Goal: Navigation & Orientation: Understand site structure

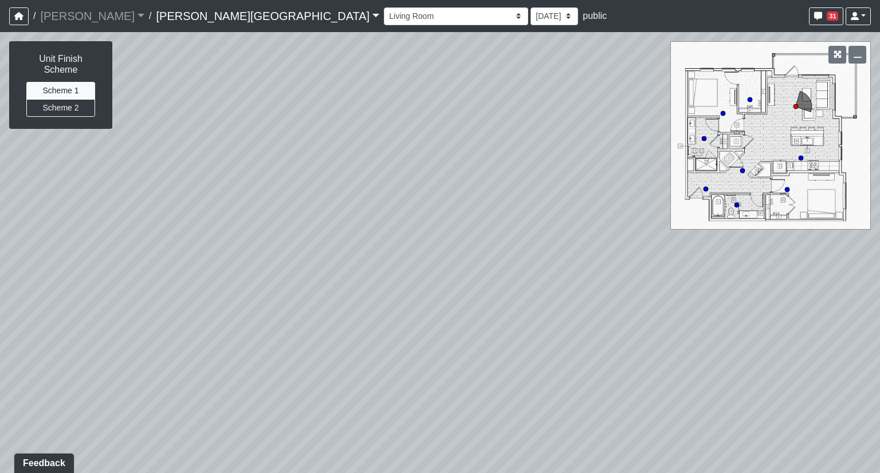
click at [156, 12] on link "[PERSON_NAME][GEOGRAPHIC_DATA]" at bounding box center [267, 16] width 223 height 23
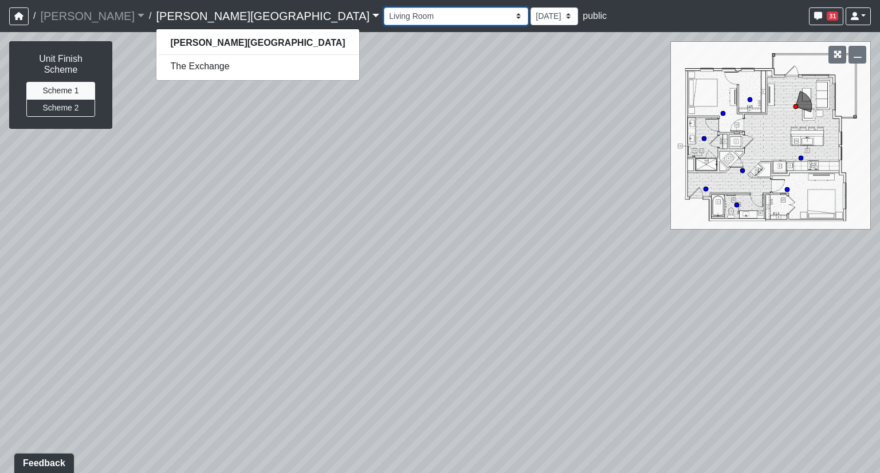
click at [384, 15] on select "Banquette Seating 1 Banquette Seating 2 Billards Lounge Billards Lounge Hallway…" at bounding box center [456, 16] width 144 height 18
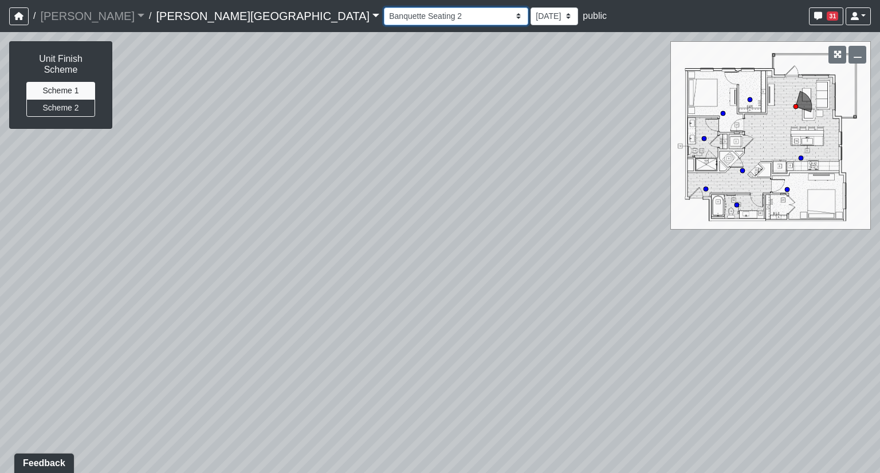
click at [384, 7] on select "Banquette Seating 1 Banquette Seating 2 Billards Lounge Billards Lounge Hallway…" at bounding box center [456, 16] width 144 height 18
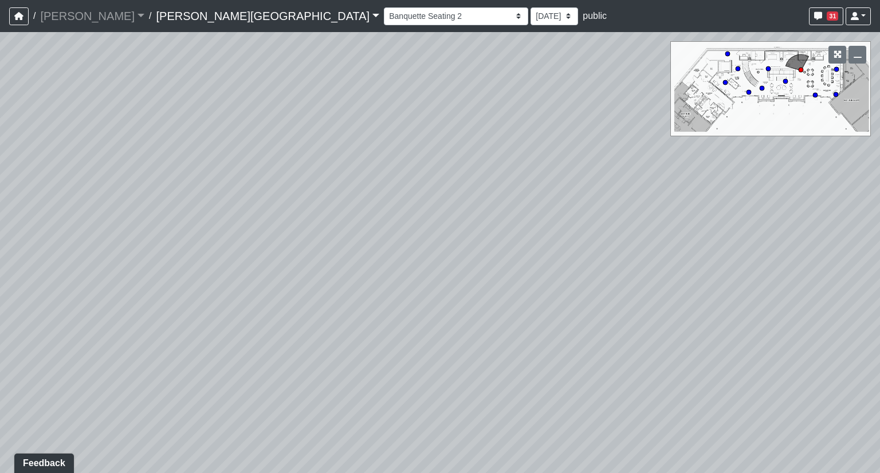
drag, startPoint x: 419, startPoint y: 157, endPoint x: 529, endPoint y: 162, distance: 110.1
click at [555, 152] on div "Loading... Bedroom 1 Loading... Kitchen Loading... Hallway Loading... Social Ki…" at bounding box center [440, 252] width 880 height 441
drag, startPoint x: 478, startPoint y: 187, endPoint x: 517, endPoint y: 217, distance: 49.1
click at [517, 216] on div "Loading... Bedroom 1 Loading... Kitchen Loading... Hallway Loading... Social Ki…" at bounding box center [440, 252] width 880 height 441
drag, startPoint x: 374, startPoint y: 245, endPoint x: 380, endPoint y: 245, distance: 6.3
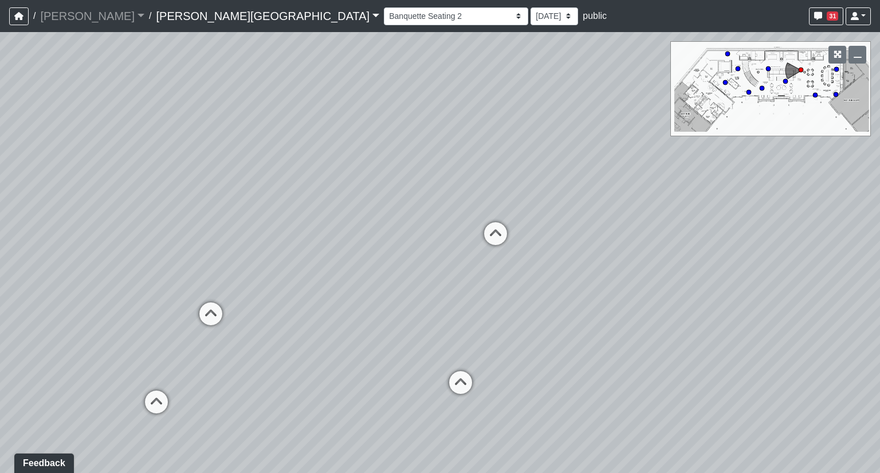
click at [380, 245] on div "Loading... Bedroom 1 Loading... Kitchen Loading... Hallway Loading... Social Ki…" at bounding box center [440, 252] width 880 height 441
drag, startPoint x: 369, startPoint y: 250, endPoint x: 428, endPoint y: 289, distance: 70.7
click at [428, 289] on div "Loading... Bedroom 1 Loading... Kitchen Loading... Hallway Loading... Social Ki…" at bounding box center [440, 252] width 880 height 441
drag, startPoint x: 341, startPoint y: 138, endPoint x: 386, endPoint y: 258, distance: 128.4
click at [386, 258] on div "Loading... Bedroom 1 Loading... Kitchen Loading... Hallway Loading... Social Ki…" at bounding box center [440, 252] width 880 height 441
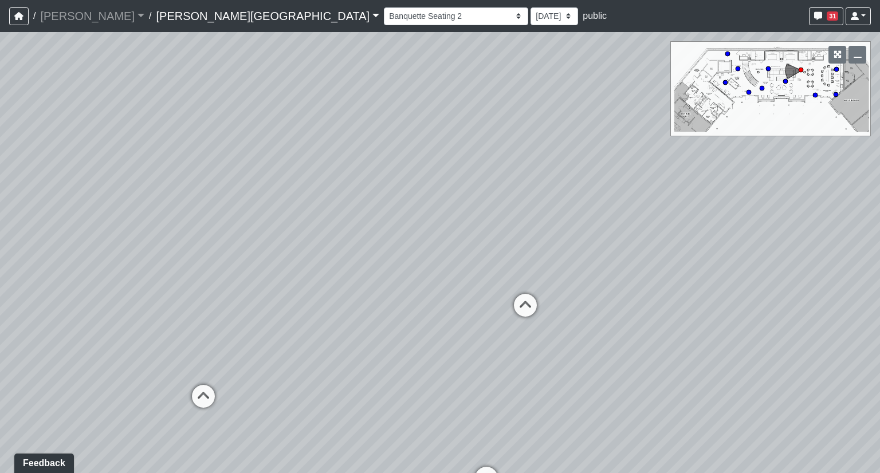
drag, startPoint x: 445, startPoint y: 249, endPoint x: 363, endPoint y: 170, distance: 113.9
click at [363, 170] on div "Loading... Bedroom 1 Loading... Kitchen Loading... Hallway Loading... Social Ki…" at bounding box center [440, 252] width 880 height 441
click at [384, 16] on select "Banquette Seating 1 Banquette Seating 2 Billards Lounge Billards Lounge Hallway…" at bounding box center [456, 16] width 144 height 18
click at [384, 7] on select "Banquette Seating 1 Banquette Seating 2 Billards Lounge Billards Lounge Hallway…" at bounding box center [456, 16] width 144 height 18
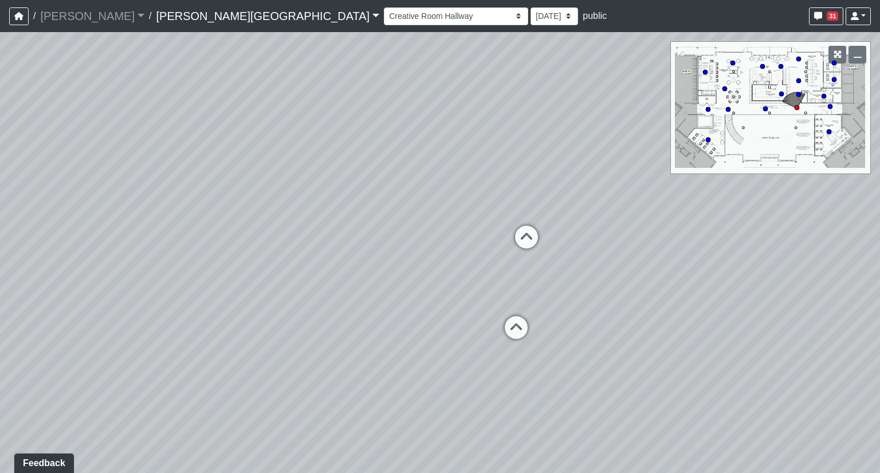
drag, startPoint x: 301, startPoint y: 175, endPoint x: 586, endPoint y: 125, distance: 289.1
click at [588, 124] on div "Loading... Bedroom 1 Loading... Kitchen Loading... Hallway Loading... Social Ki…" at bounding box center [440, 252] width 880 height 441
drag, startPoint x: 425, startPoint y: 176, endPoint x: 108, endPoint y: 264, distance: 328.4
click at [108, 264] on div "Loading... Bedroom 1 Loading... Kitchen Loading... Hallway Loading... Social Ki…" at bounding box center [440, 252] width 880 height 441
drag, startPoint x: 376, startPoint y: 195, endPoint x: 195, endPoint y: 289, distance: 203.7
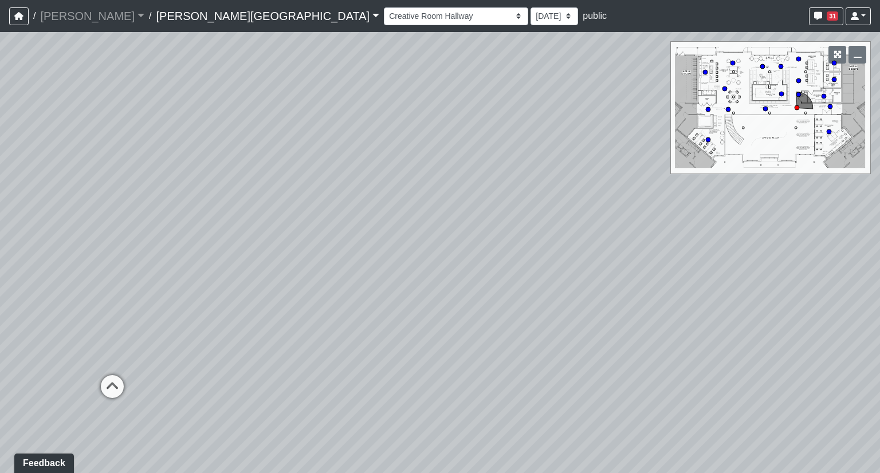
click at [195, 289] on div "Loading... Bedroom 1 Loading... Kitchen Loading... Hallway Loading... Social Ki…" at bounding box center [440, 252] width 880 height 441
drag, startPoint x: 466, startPoint y: 293, endPoint x: 756, endPoint y: 186, distance: 308.9
click at [756, 186] on div "Loading... Bedroom 1 Loading... Kitchen Loading... Hallway Loading... Social Ki…" at bounding box center [440, 252] width 880 height 441
click at [464, 256] on icon at bounding box center [470, 259] width 34 height 34
click at [477, 241] on icon at bounding box center [473, 251] width 34 height 34
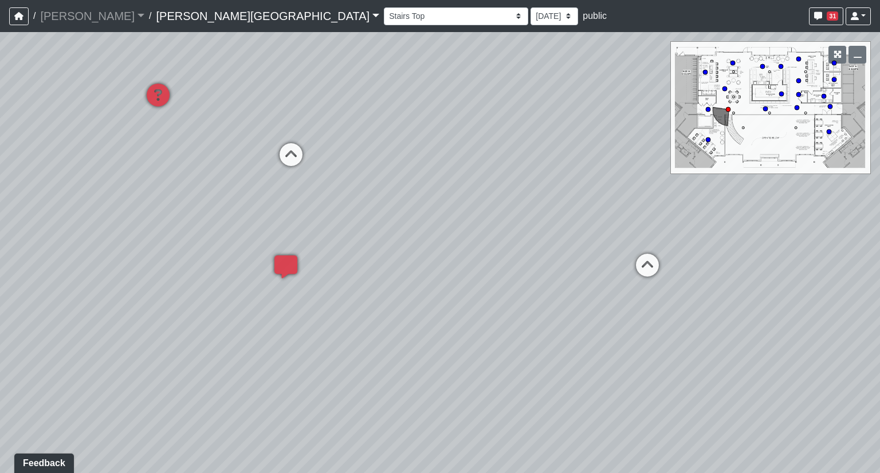
drag, startPoint x: 465, startPoint y: 182, endPoint x: 570, endPoint y: 154, distance: 108.4
click at [570, 154] on div "Loading... Bedroom 1 Loading... Kitchen Loading... Hallway Loading... Social Ki…" at bounding box center [440, 252] width 880 height 441
drag, startPoint x: 343, startPoint y: 273, endPoint x: 610, endPoint y: 242, distance: 268.2
click at [610, 242] on div "Loading... Bedroom 1 Loading... Kitchen Loading... Hallway Loading... Social Ki…" at bounding box center [440, 252] width 880 height 441
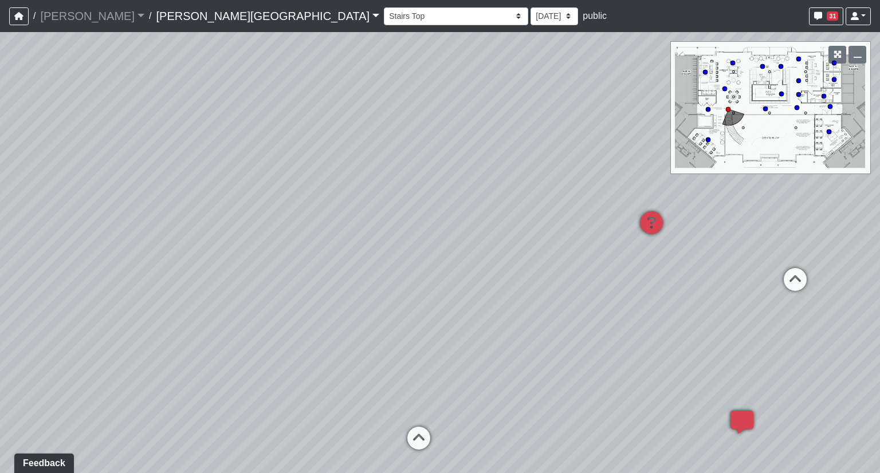
drag, startPoint x: 358, startPoint y: 205, endPoint x: 690, endPoint y: 365, distance: 368.8
click at [690, 365] on div "Loading... Bedroom 1 Loading... Kitchen Loading... Hallway Loading... Social Ki…" at bounding box center [440, 252] width 880 height 441
drag, startPoint x: 379, startPoint y: 410, endPoint x: 519, endPoint y: 236, distance: 223.5
click at [519, 236] on div "Loading... Bedroom 1 Loading... Kitchen Loading... Hallway Loading... Social Ki…" at bounding box center [440, 252] width 880 height 441
drag, startPoint x: 250, startPoint y: 269, endPoint x: 288, endPoint y: 338, distance: 78.8
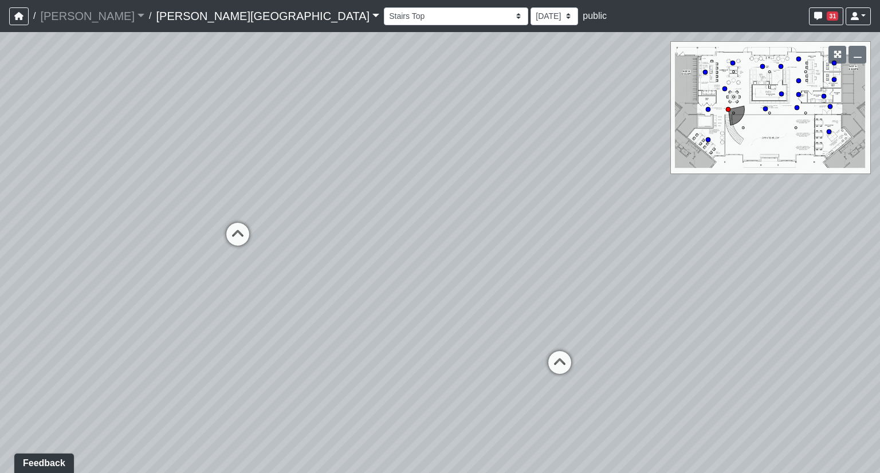
click at [288, 338] on div "Loading... Bedroom 1 Loading... Kitchen Loading... Hallway Loading... Social Ki…" at bounding box center [440, 252] width 880 height 441
drag, startPoint x: 429, startPoint y: 319, endPoint x: 209, endPoint y: 280, distance: 223.6
click at [209, 280] on div "Loading... Bedroom 1 Loading... Kitchen Loading... Hallway Loading... Social Ki…" at bounding box center [440, 252] width 880 height 441
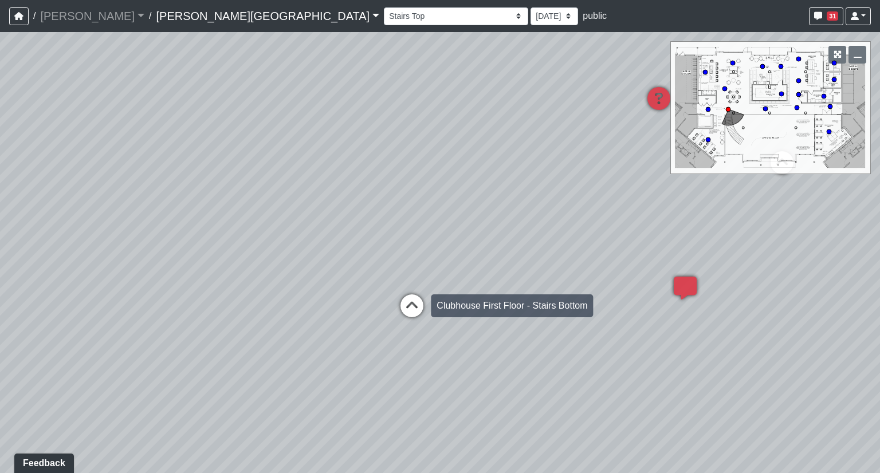
click at [417, 306] on icon at bounding box center [412, 312] width 34 height 34
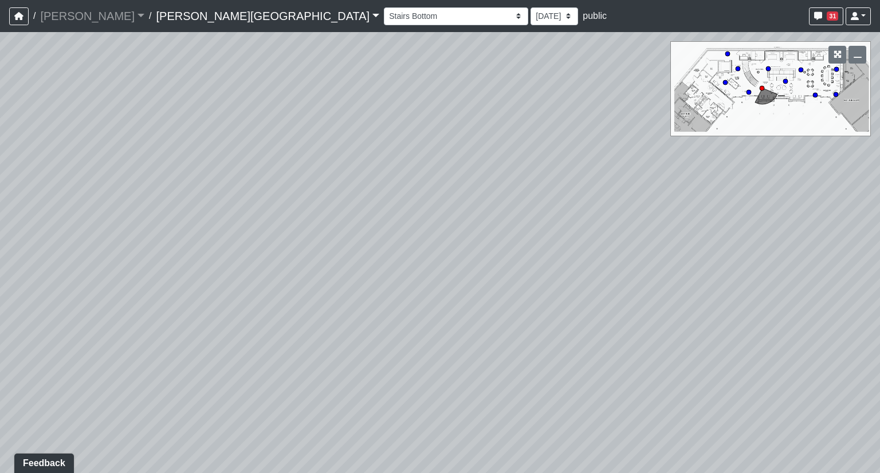
drag, startPoint x: 265, startPoint y: 216, endPoint x: 617, endPoint y: 199, distance: 352.3
click at [586, 199] on div "Loading... Bedroom 1 Loading... Kitchen Loading... Hallway Loading... Social Ki…" at bounding box center [440, 252] width 880 height 441
drag, startPoint x: 502, startPoint y: 218, endPoint x: 544, endPoint y: 232, distance: 43.9
click at [543, 231] on div "Loading... Bedroom 1 Loading... Kitchen Loading... Hallway Loading... Social Ki…" at bounding box center [440, 252] width 880 height 441
drag, startPoint x: 461, startPoint y: 254, endPoint x: 551, endPoint y: 380, distance: 155.7
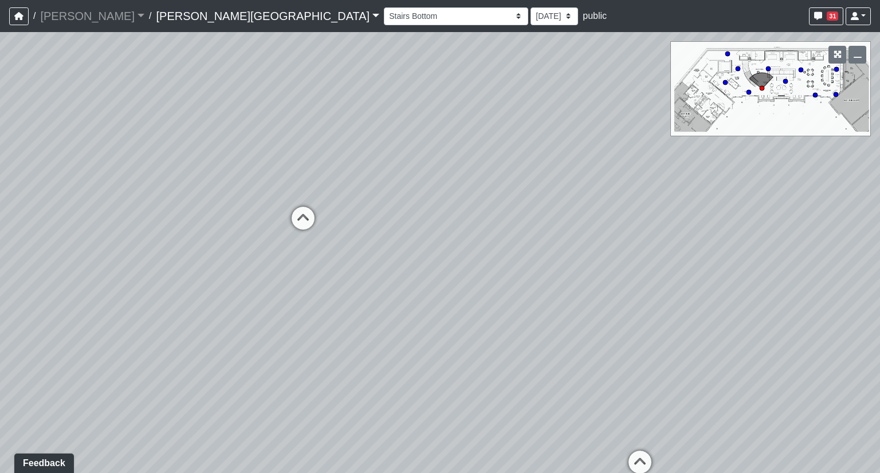
click at [551, 380] on div "Loading... Bedroom 1 Loading... Kitchen Loading... Hallway Loading... Social Ki…" at bounding box center [440, 252] width 880 height 441
drag, startPoint x: 382, startPoint y: 312, endPoint x: 562, endPoint y: 252, distance: 189.4
click at [562, 252] on div "Loading... Bedroom 1 Loading... Kitchen Loading... Hallway Loading... Social Ki…" at bounding box center [440, 252] width 880 height 441
click at [821, 386] on icon at bounding box center [829, 399] width 34 height 34
select select "c8qyY8RnyxJwKd26NTgpS7"
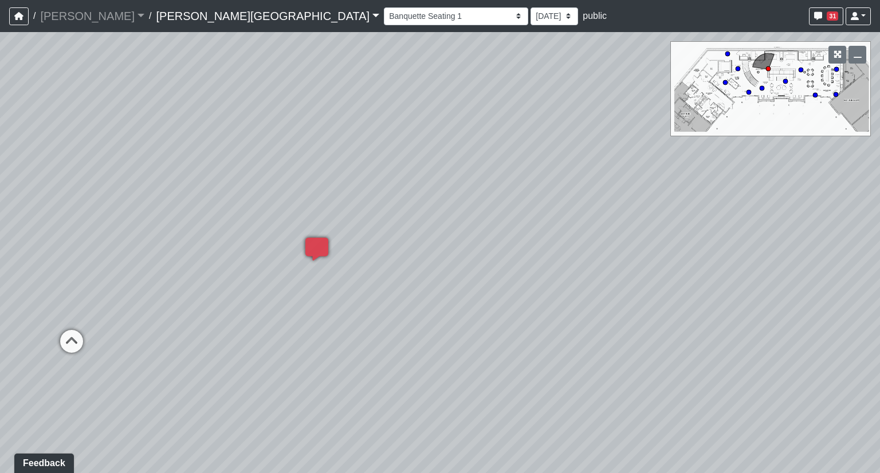
drag, startPoint x: 381, startPoint y: 182, endPoint x: 635, endPoint y: 144, distance: 257.2
click at [635, 144] on div "Loading... Bedroom 1 Loading... Kitchen Loading... Hallway Loading... Social Ki…" at bounding box center [440, 252] width 880 height 441
drag, startPoint x: 438, startPoint y: 367, endPoint x: 447, endPoint y: 387, distance: 21.5
click at [447, 387] on div "Loading... Bedroom 1 Loading... Kitchen Loading... Hallway Loading... Social Ki…" at bounding box center [440, 252] width 880 height 441
drag, startPoint x: 558, startPoint y: 200, endPoint x: 364, endPoint y: 207, distance: 193.8
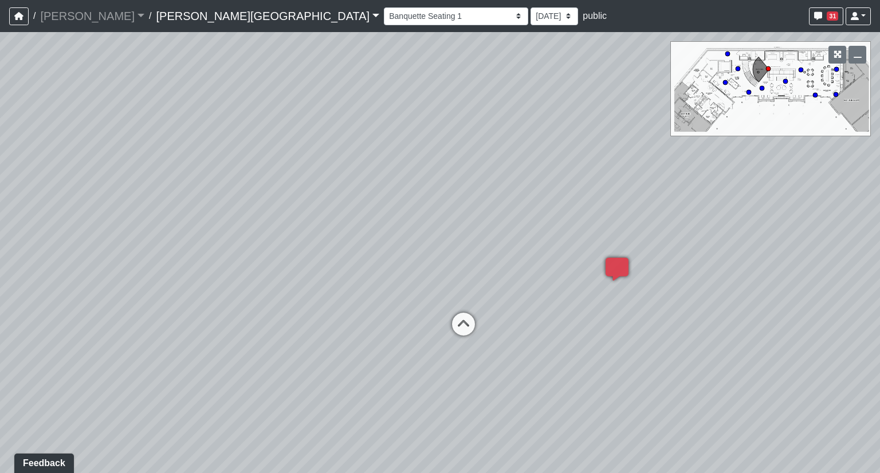
click at [364, 207] on div "Loading... Bedroom 1 Loading... Kitchen Loading... Hallway Loading... Social Ki…" at bounding box center [440, 252] width 880 height 441
drag, startPoint x: 482, startPoint y: 199, endPoint x: 656, endPoint y: 136, distance: 185.1
click at [656, 136] on div "Loading... Bedroom 1 Loading... Kitchen Loading... Hallway Loading... Social Ki…" at bounding box center [440, 252] width 880 height 441
drag, startPoint x: 576, startPoint y: 166, endPoint x: 325, endPoint y: 309, distance: 289.3
click at [325, 309] on div "Loading... Bedroom 1 Loading... Kitchen Loading... Hallway Loading... Social Ki…" at bounding box center [440, 252] width 880 height 441
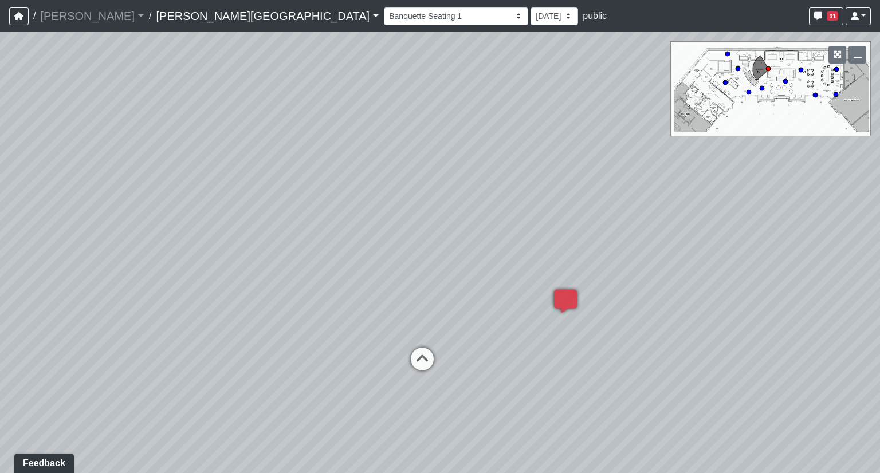
drag, startPoint x: 515, startPoint y: 218, endPoint x: 599, endPoint y: 58, distance: 181.5
click at [599, 58] on div "Loading... Bedroom 1 Loading... Kitchen Loading... Hallway Loading... Social Ki…" at bounding box center [440, 252] width 880 height 441
drag, startPoint x: 509, startPoint y: 123, endPoint x: 524, endPoint y: 145, distance: 27.2
click at [524, 145] on div "Loading... Bedroom 1 Loading... Kitchen Loading... Hallway Loading... Social Ki…" at bounding box center [440, 252] width 880 height 441
drag, startPoint x: 586, startPoint y: 127, endPoint x: 408, endPoint y: 207, distance: 195.4
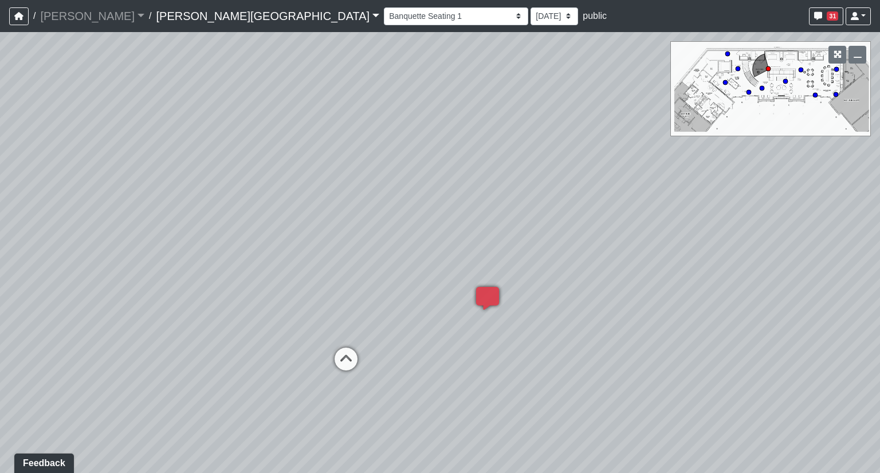
click at [408, 207] on div "Loading... Bedroom 1 Loading... Kitchen Loading... Hallway Loading... Social Ki…" at bounding box center [440, 252] width 880 height 441
drag, startPoint x: 439, startPoint y: 209, endPoint x: 485, endPoint y: 154, distance: 72.0
click at [485, 154] on div "Loading... Bedroom 1 Loading... Kitchen Loading... Hallway Loading... Social Ki…" at bounding box center [440, 252] width 880 height 441
drag, startPoint x: 144, startPoint y: 171, endPoint x: 73, endPoint y: 152, distance: 74.1
click at [72, 152] on div "Loading... Bedroom 1 Loading... Kitchen Loading... Hallway Loading... Social Ki…" at bounding box center [440, 252] width 880 height 441
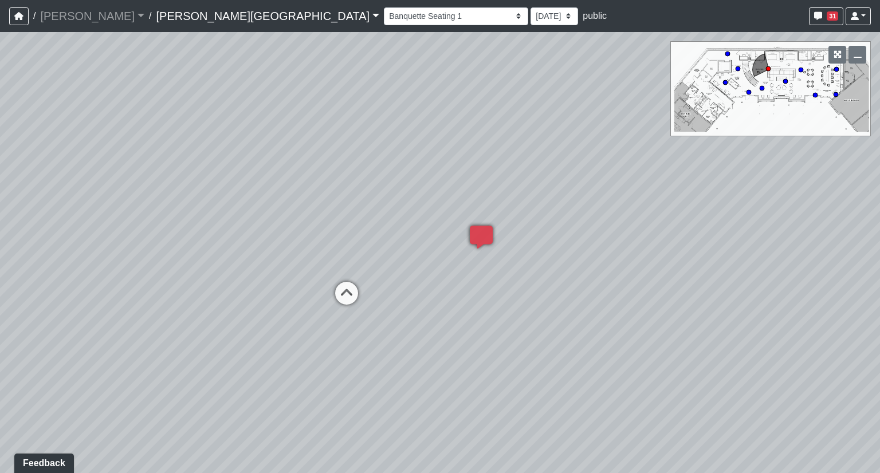
drag, startPoint x: 463, startPoint y: 185, endPoint x: 490, endPoint y: 161, distance: 35.7
click at [490, 161] on div "Loading... Bedroom 1 Loading... Kitchen Loading... Hallway Loading... Social Ki…" at bounding box center [440, 252] width 880 height 441
drag, startPoint x: 421, startPoint y: 168, endPoint x: 545, endPoint y: 190, distance: 125.8
click at [545, 190] on div "Loading... Bedroom 1 Loading... Kitchen Loading... Hallway Loading... Social Ki…" at bounding box center [440, 252] width 880 height 441
drag, startPoint x: 453, startPoint y: 239, endPoint x: 321, endPoint y: 260, distance: 132.8
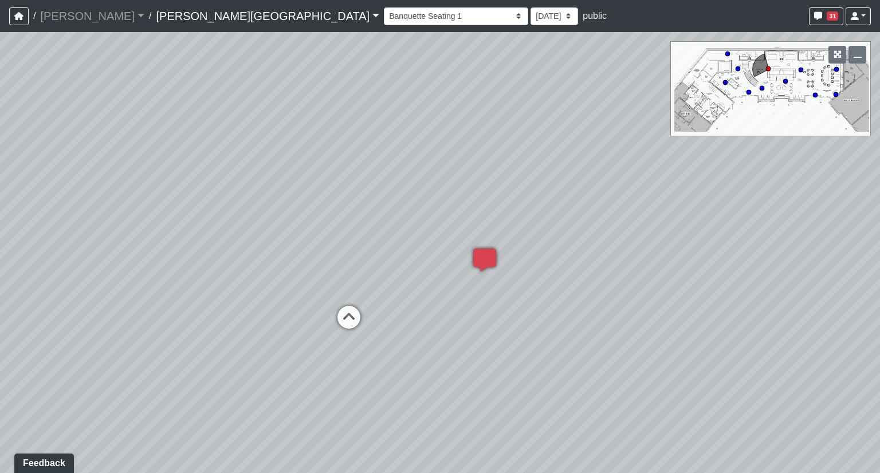
click at [321, 260] on div "Loading... Bedroom 1 Loading... Kitchen Loading... Hallway Loading... Social Ki…" at bounding box center [440, 252] width 880 height 441
drag, startPoint x: 364, startPoint y: 253, endPoint x: 387, endPoint y: 203, distance: 54.9
click at [166, 111] on div "Loading... Bedroom 1 Loading... Kitchen Loading... Hallway Loading... Social Ki…" at bounding box center [440, 252] width 880 height 441
drag, startPoint x: 531, startPoint y: 198, endPoint x: 499, endPoint y: 402, distance: 206.4
click at [499, 402] on div "Loading... Bedroom 1 Loading... Kitchen Loading... Hallway Loading... Social Ki…" at bounding box center [440, 252] width 880 height 441
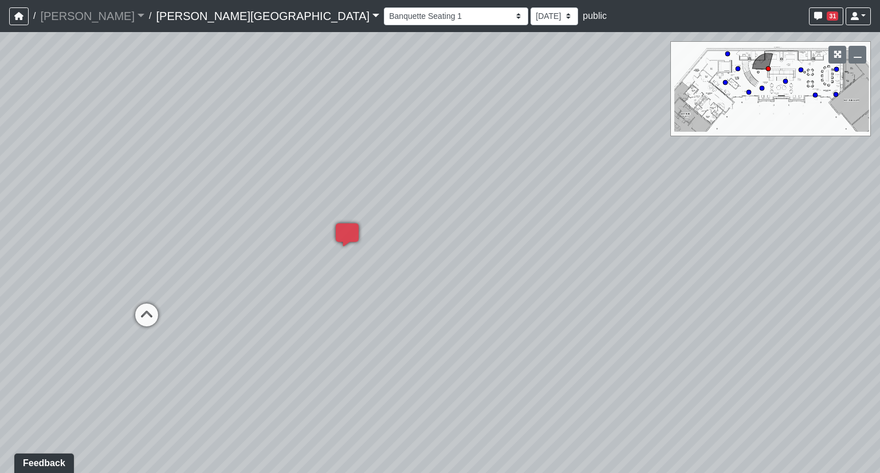
drag, startPoint x: 519, startPoint y: 302, endPoint x: 549, endPoint y: 182, distance: 124.0
click at [549, 182] on div "Loading... Bedroom 1 Loading... Kitchen Loading... Hallway Loading... Social Ki…" at bounding box center [440, 252] width 880 height 441
drag, startPoint x: 350, startPoint y: 177, endPoint x: 512, endPoint y: 240, distance: 173.8
click at [512, 240] on div "Loading... Bedroom 1 Loading... Kitchen Loading... Hallway Loading... Social Ki…" at bounding box center [440, 252] width 880 height 441
drag, startPoint x: 452, startPoint y: 136, endPoint x: 687, endPoint y: 101, distance: 238.1
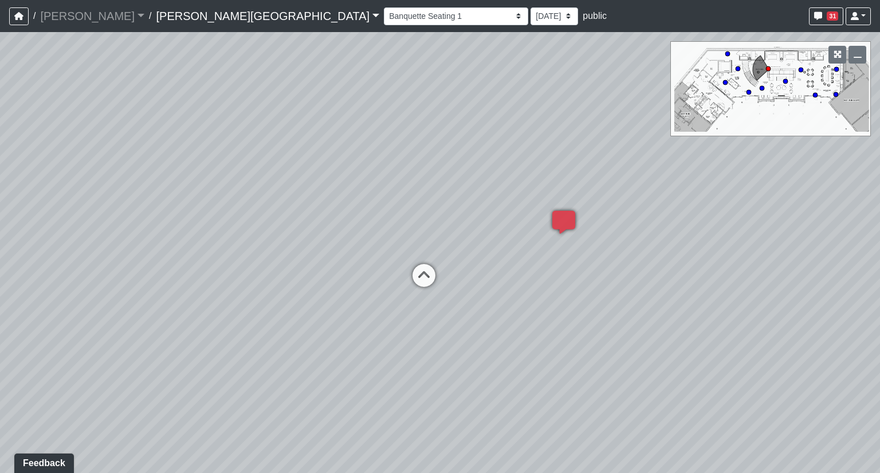
click at [699, 88] on div "Loading... Bedroom 1 Loading... Kitchen Loading... Hallway Loading... Social Ki…" at bounding box center [440, 252] width 880 height 441
drag, startPoint x: 368, startPoint y: 169, endPoint x: 397, endPoint y: 266, distance: 101.4
click at [397, 266] on div "Loading... Bedroom 1 Loading... Kitchen Loading... Hallway Loading... Social Ki…" at bounding box center [440, 252] width 880 height 441
drag, startPoint x: 432, startPoint y: 196, endPoint x: 203, endPoint y: 242, distance: 233.3
click at [203, 242] on div "Loading... Bedroom 1 Loading... Kitchen Loading... Hallway Loading... Social Ki…" at bounding box center [440, 252] width 880 height 441
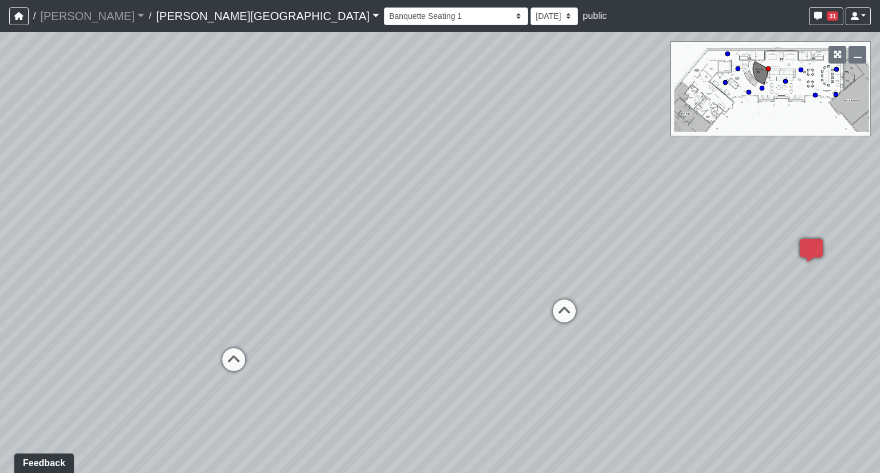
drag, startPoint x: 390, startPoint y: 216, endPoint x: 183, endPoint y: 232, distance: 208.1
click at [181, 233] on div "Loading... Bedroom 1 Loading... Kitchen Loading... Hallway Loading... Social Ki…" at bounding box center [440, 252] width 880 height 441
drag, startPoint x: 522, startPoint y: 187, endPoint x: 507, endPoint y: 206, distance: 24.0
click at [507, 206] on div "Loading... Bedroom 1 Loading... Kitchen Loading... Hallway Loading... Social Ki…" at bounding box center [440, 252] width 880 height 441
drag, startPoint x: 256, startPoint y: 140, endPoint x: 441, endPoint y: 164, distance: 186.1
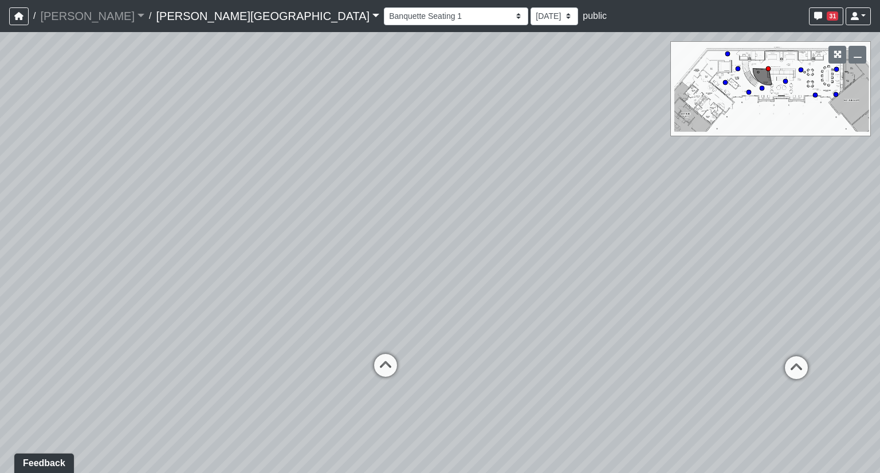
click at [441, 164] on div "Loading... Bedroom 1 Loading... Kitchen Loading... Hallway Loading... Social Ki…" at bounding box center [440, 252] width 880 height 441
drag, startPoint x: 379, startPoint y: 185, endPoint x: 359, endPoint y: 154, distance: 36.4
click at [360, 156] on div "Loading... Bedroom 1 Loading... Kitchen Loading... Hallway Loading... Social Ki…" at bounding box center [440, 252] width 880 height 441
drag, startPoint x: 344, startPoint y: 198, endPoint x: 143, endPoint y: 83, distance: 231.5
click at [143, 83] on div "Loading... Bedroom 1 Loading... Kitchen Loading... Hallway Loading... Social Ki…" at bounding box center [440, 252] width 880 height 441
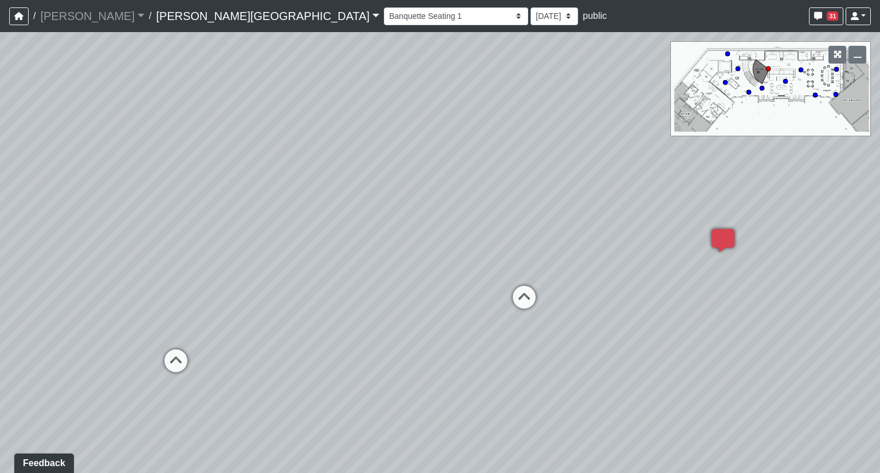
drag, startPoint x: 372, startPoint y: 168, endPoint x: 280, endPoint y: 239, distance: 116.1
click at [280, 239] on div "Loading... Bedroom 1 Loading... Kitchen Loading... Hallway Loading... Social Ki…" at bounding box center [440, 252] width 880 height 441
drag, startPoint x: 338, startPoint y: 196, endPoint x: 463, endPoint y: 185, distance: 125.4
click at [464, 185] on div "Loading... Bedroom 1 Loading... Kitchen Loading... Hallway Loading... Social Ki…" at bounding box center [440, 252] width 880 height 441
drag, startPoint x: 347, startPoint y: 183, endPoint x: 473, endPoint y: 249, distance: 142.8
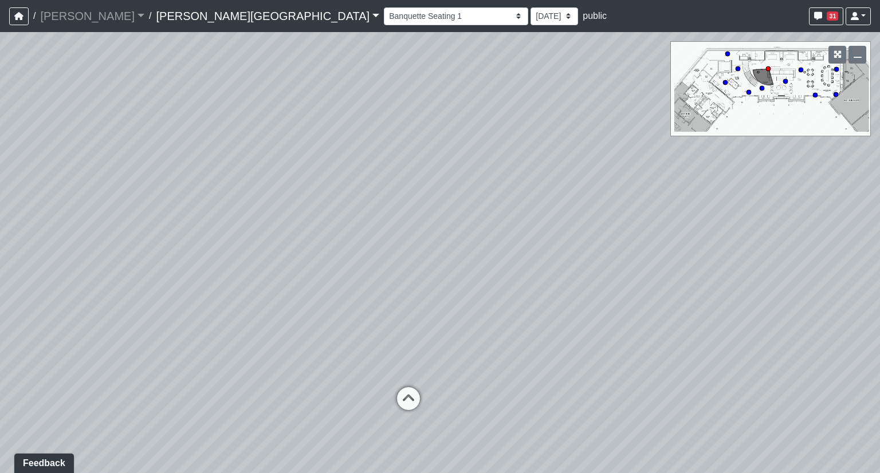
click at [473, 249] on div "Loading... Bedroom 1 Loading... Kitchen Loading... Hallway Loading... Social Ki…" at bounding box center [440, 252] width 880 height 441
drag, startPoint x: 454, startPoint y: 283, endPoint x: 462, endPoint y: 225, distance: 59.1
click at [462, 225] on div "Loading... Bedroom 1 Loading... Kitchen Loading... Hallway Loading... Social Ki…" at bounding box center [440, 252] width 880 height 441
drag, startPoint x: 466, startPoint y: 271, endPoint x: 469, endPoint y: 281, distance: 10.7
click at [469, 282] on div "Loading... Bedroom 1 Loading... Kitchen Loading... Hallway Loading... Social Ki…" at bounding box center [440, 252] width 880 height 441
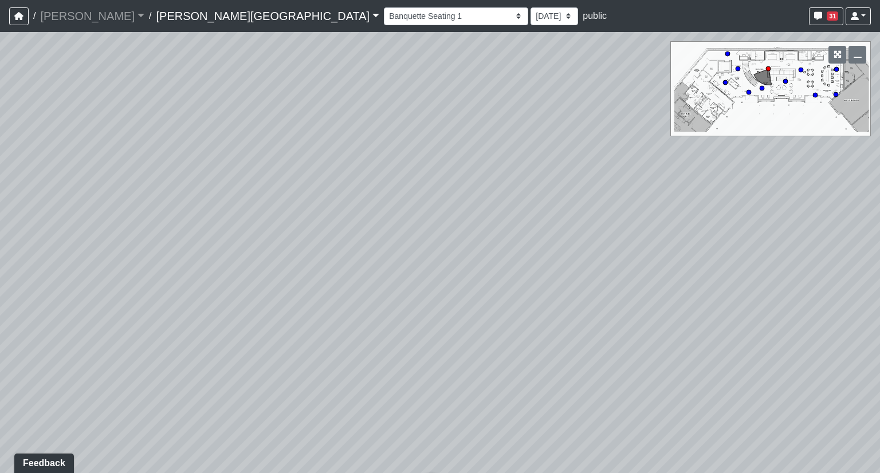
drag, startPoint x: 477, startPoint y: 282, endPoint x: 488, endPoint y: 296, distance: 17.9
click at [488, 296] on div "Loading... Bedroom 1 Loading... Kitchen Loading... Hallway Loading... Social Ki…" at bounding box center [440, 252] width 880 height 441
